Goal: Task Accomplishment & Management: Manage account settings

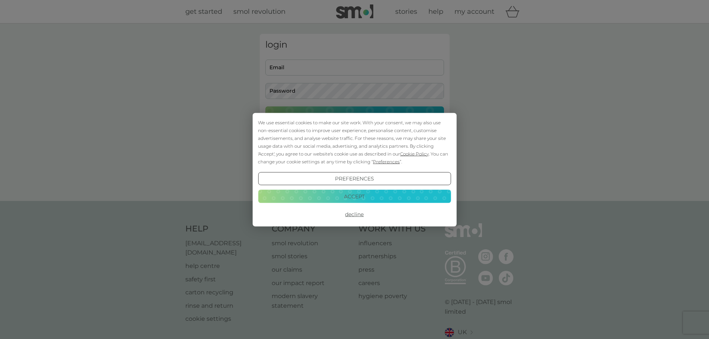
type input "tomclamp2@gmail.com"
click at [343, 194] on button "Accept" at bounding box center [354, 196] width 193 height 13
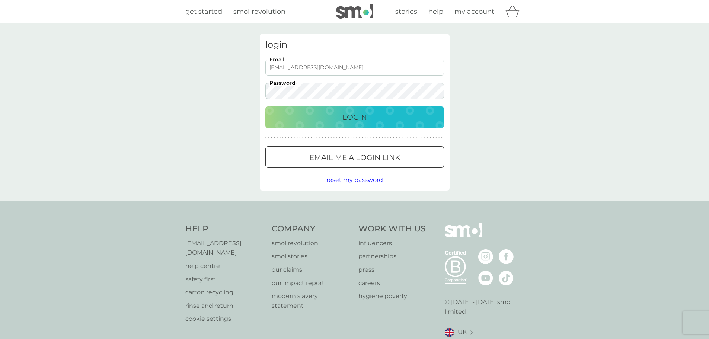
click at [323, 121] on div "Login" at bounding box center [355, 117] width 164 height 12
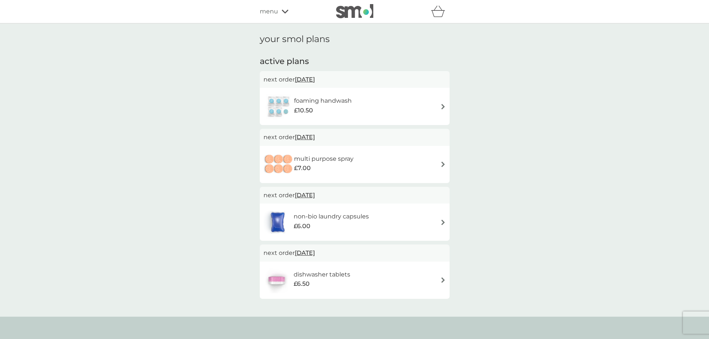
click at [331, 105] on h6 "foaming handwash" at bounding box center [323, 101] width 58 height 10
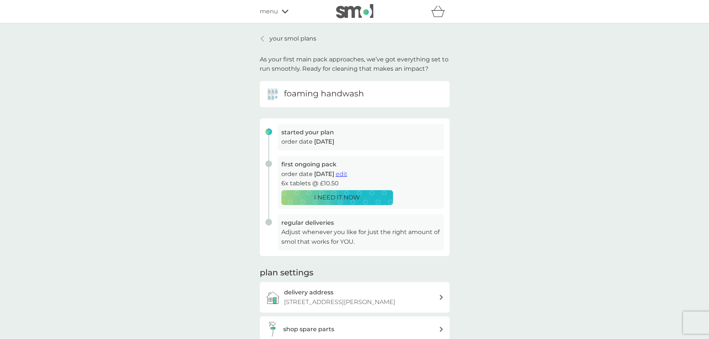
scroll to position [37, 0]
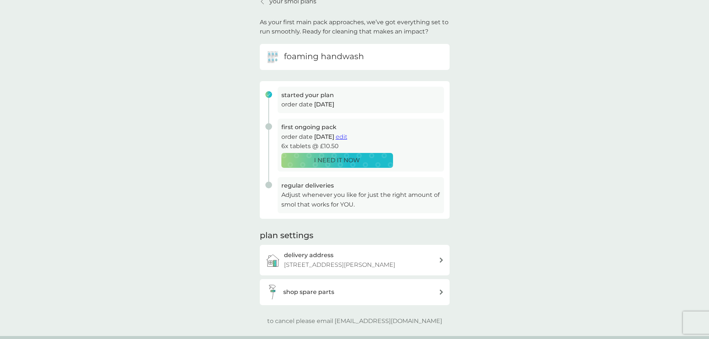
click at [369, 263] on p "[STREET_ADDRESS][PERSON_NAME]" at bounding box center [339, 265] width 111 height 10
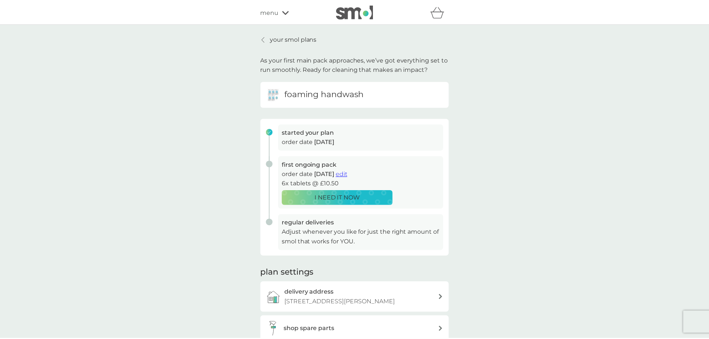
scroll to position [37, 0]
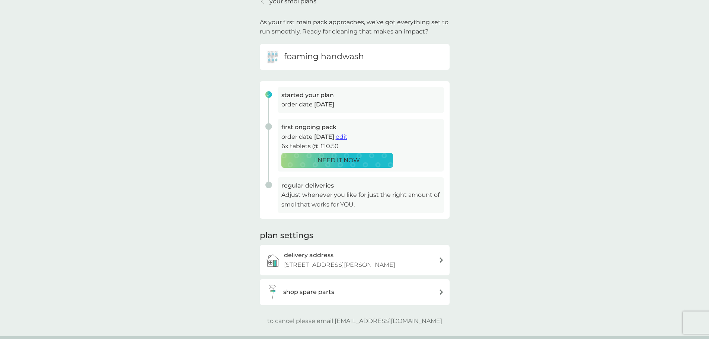
click at [329, 203] on p "Adjust whenever you like for just the right amount of smol that works for YOU." at bounding box center [360, 199] width 159 height 19
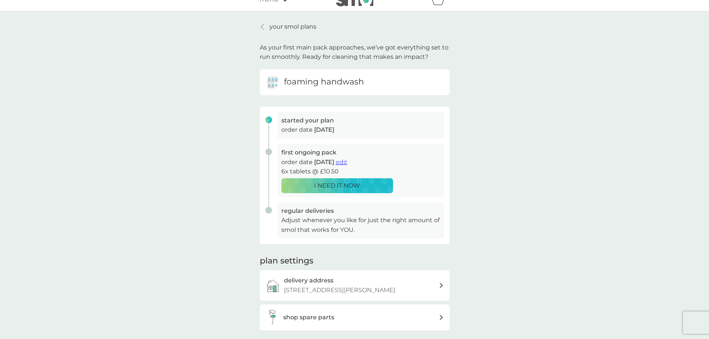
scroll to position [0, 0]
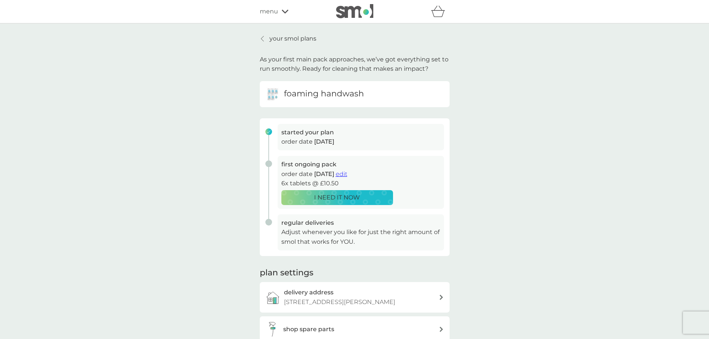
click at [289, 41] on p "your smol plans" at bounding box center [292, 39] width 47 height 10
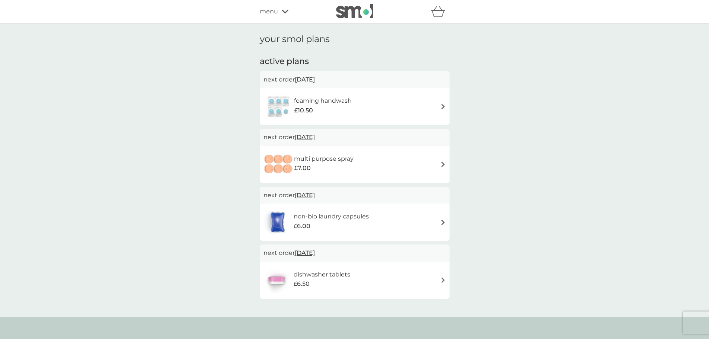
click at [443, 169] on div "multi purpose spray £7.00" at bounding box center [354, 164] width 182 height 26
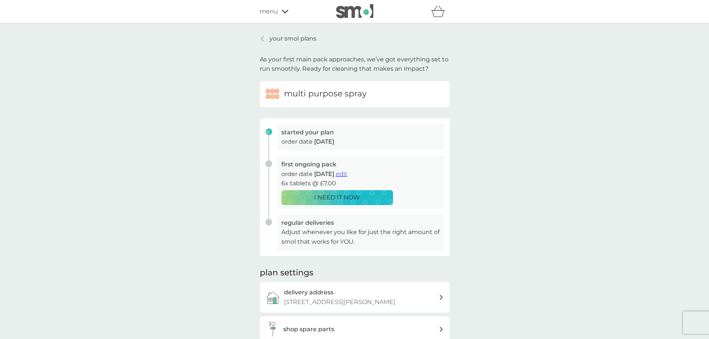
click at [347, 176] on span "edit" at bounding box center [342, 173] width 12 height 7
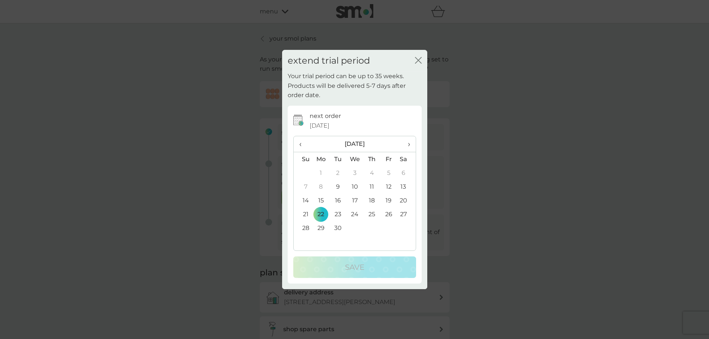
click at [420, 63] on icon "close" at bounding box center [418, 60] width 7 height 7
